Goal: Navigation & Orientation: Find specific page/section

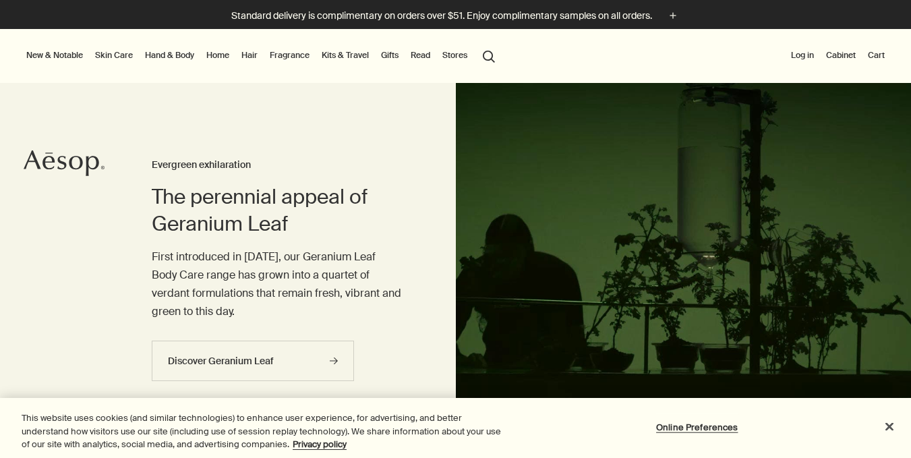
click at [0, 457] on div at bounding box center [0, 458] width 0 height 0
click at [310, 52] on link "Fragrance" at bounding box center [289, 55] width 45 height 16
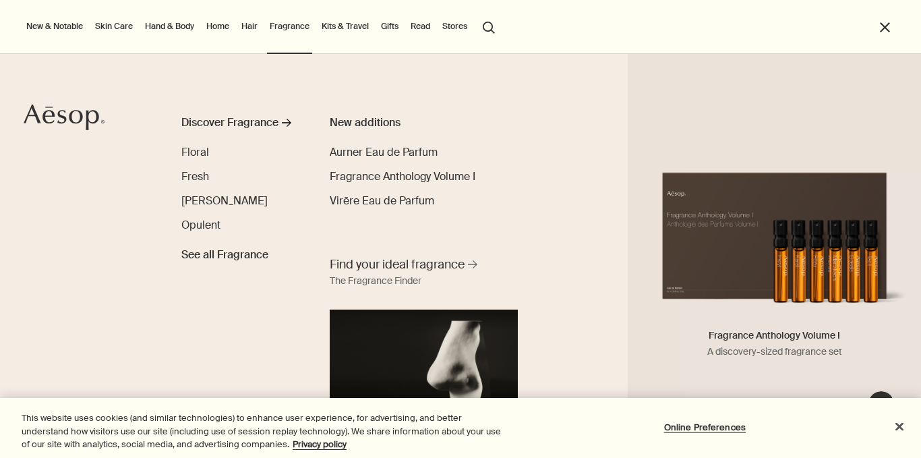
click at [390, 187] on ul "Aurner Eau de Parfum Fragrance Anthology Volume I Fragrance Anthology Volume I …" at bounding box center [404, 176] width 148 height 65
click at [391, 176] on span "Fragrance Anthology Volume I" at bounding box center [403, 176] width 146 height 14
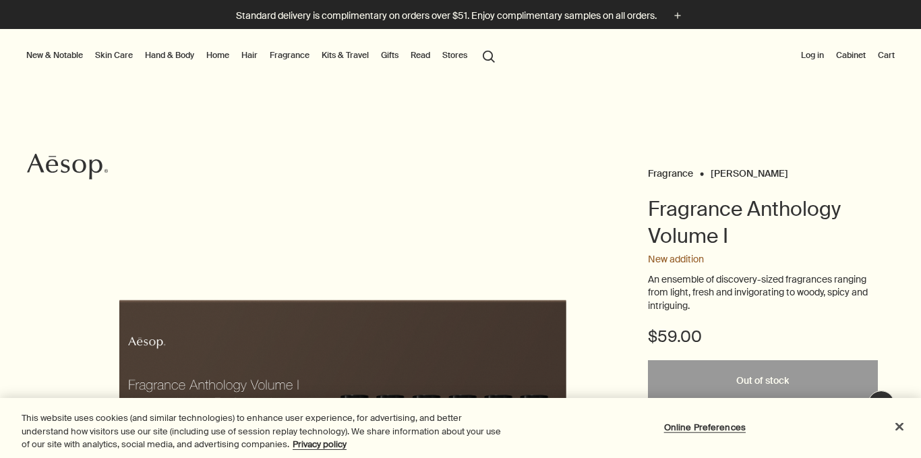
click at [0, 457] on div at bounding box center [0, 458] width 0 height 0
click at [321, 58] on link "Kits & Travel" at bounding box center [345, 55] width 53 height 16
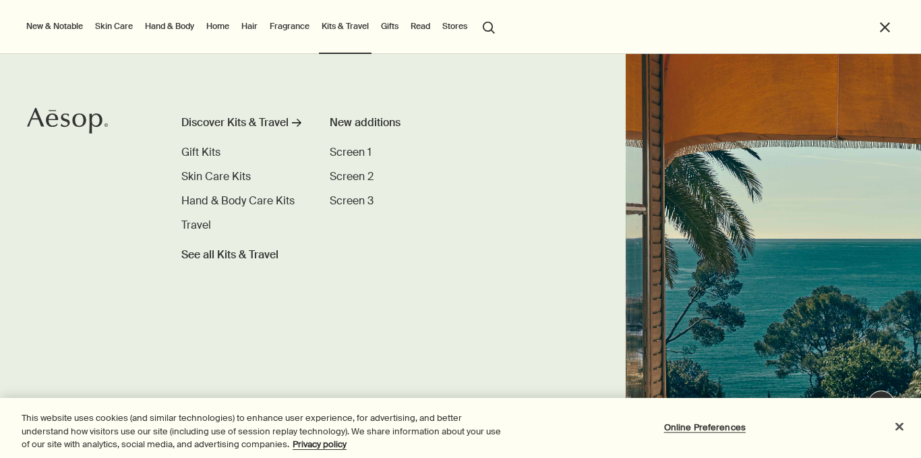
click at [0, 457] on div at bounding box center [0, 458] width 0 height 0
